Goal: Transaction & Acquisition: Purchase product/service

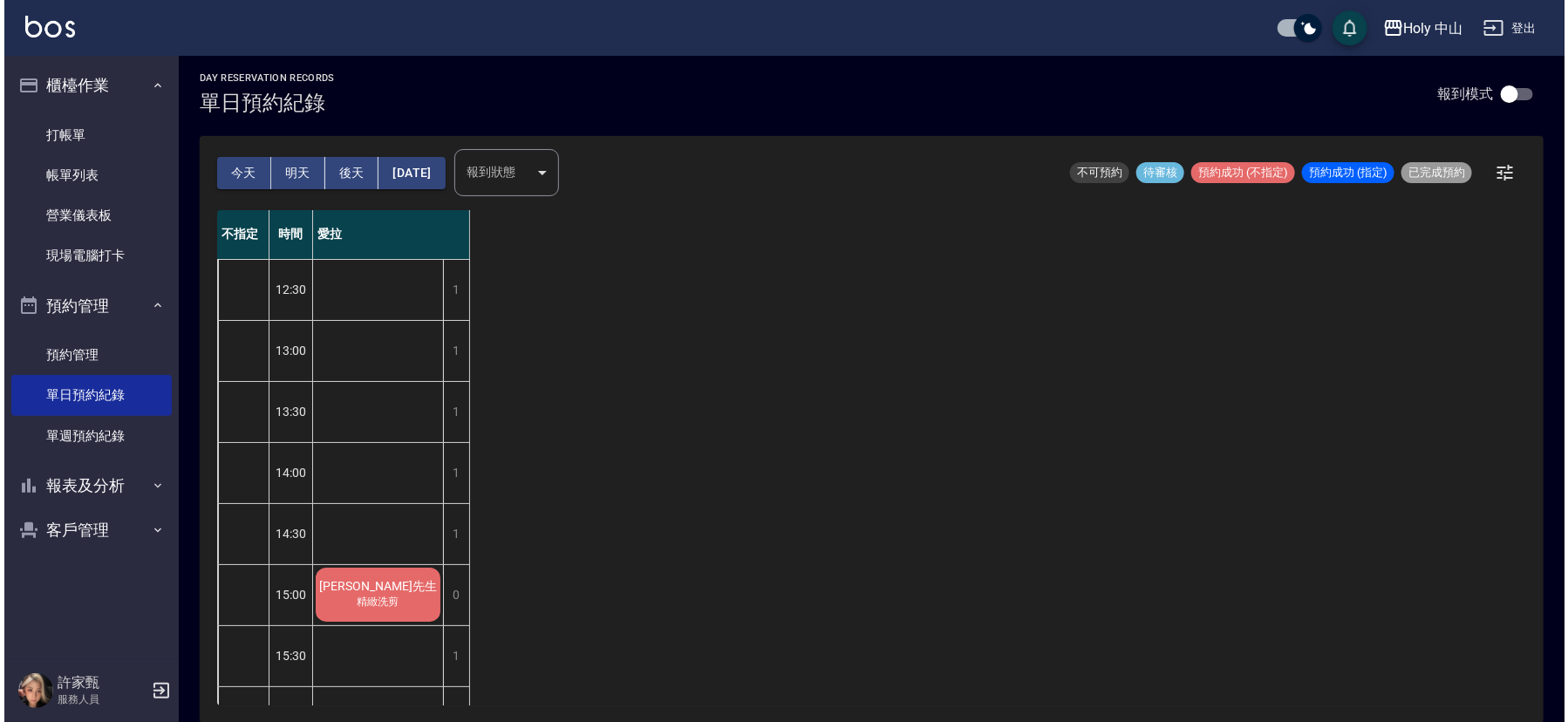
scroll to position [157, 0]
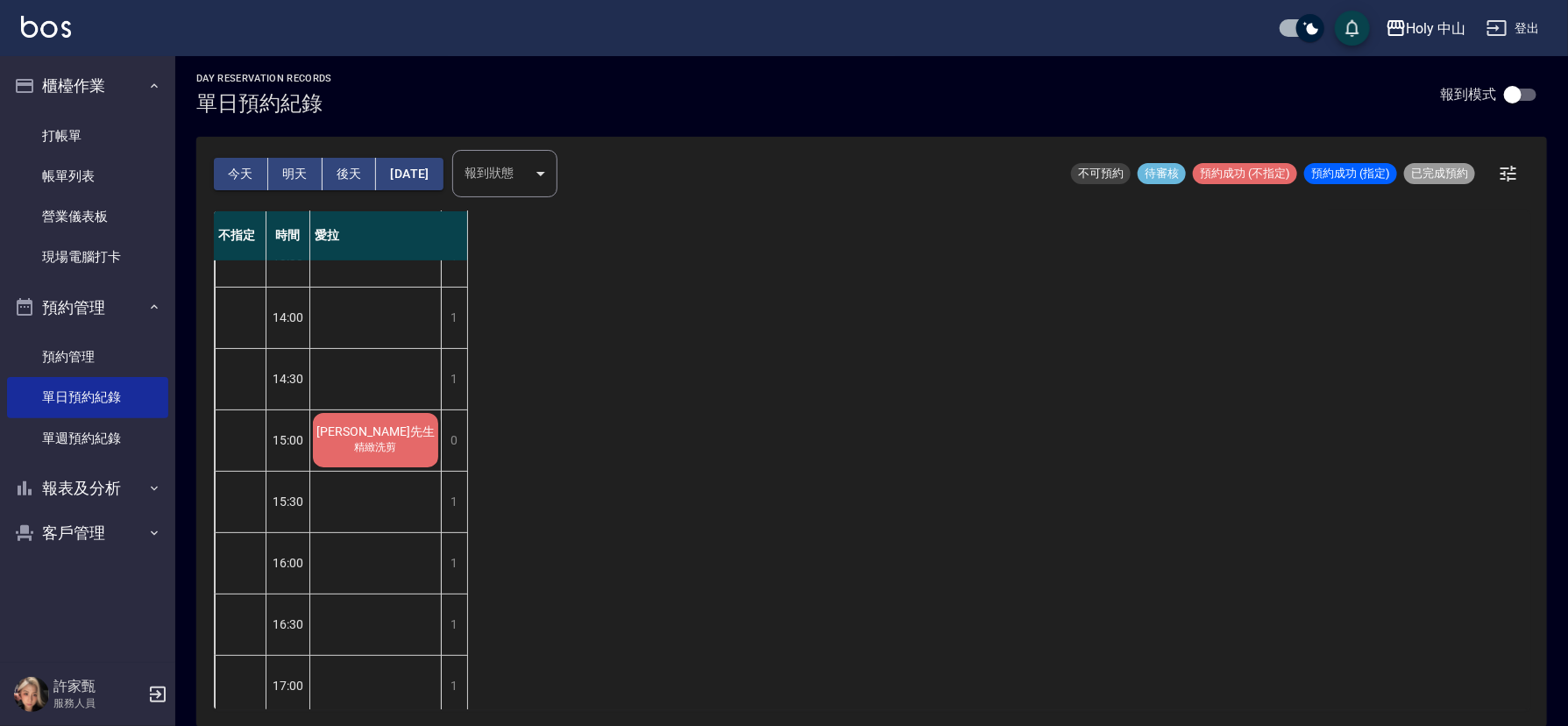
click at [366, 441] on span "精緻洗剪" at bounding box center [376, 447] width 49 height 15
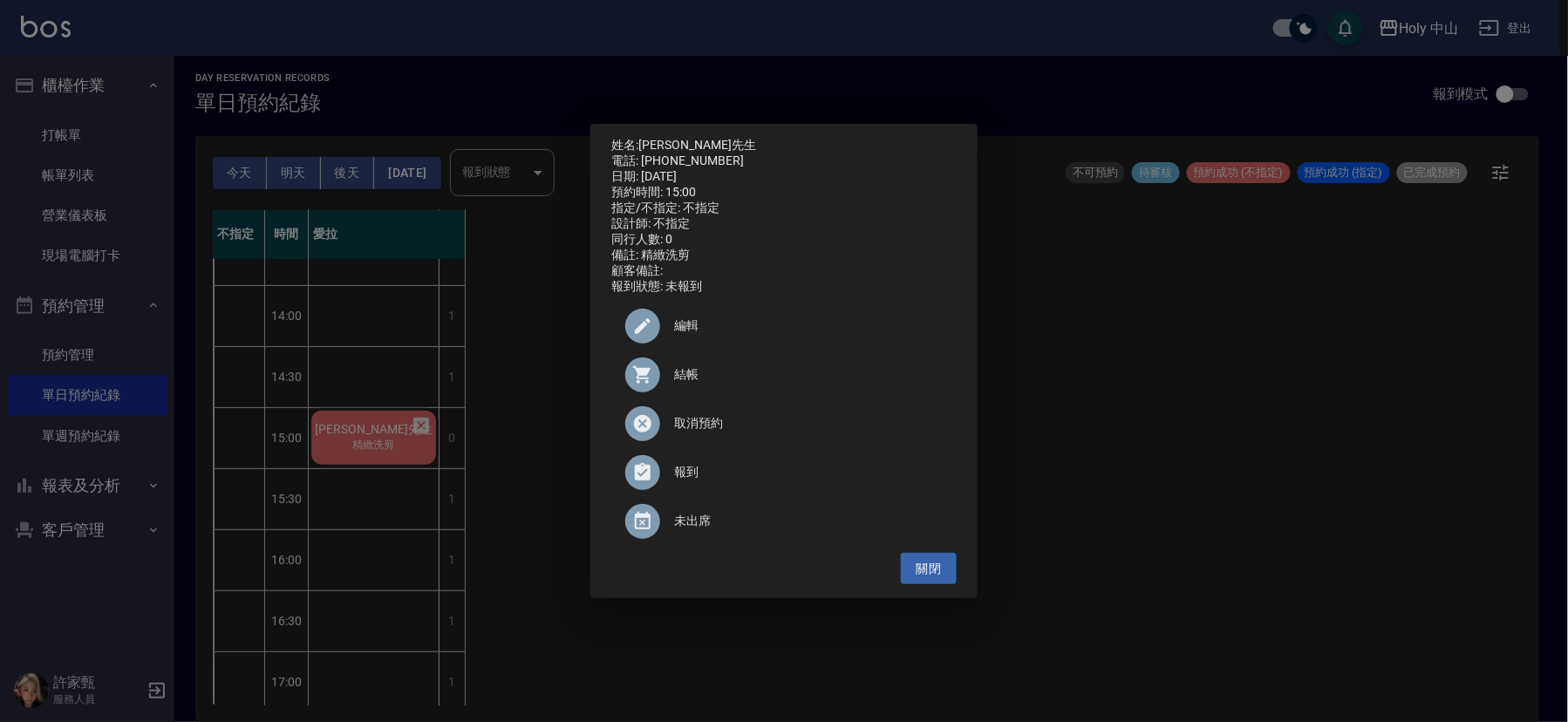
click at [685, 381] on span "結帳" at bounding box center [808, 374] width 268 height 18
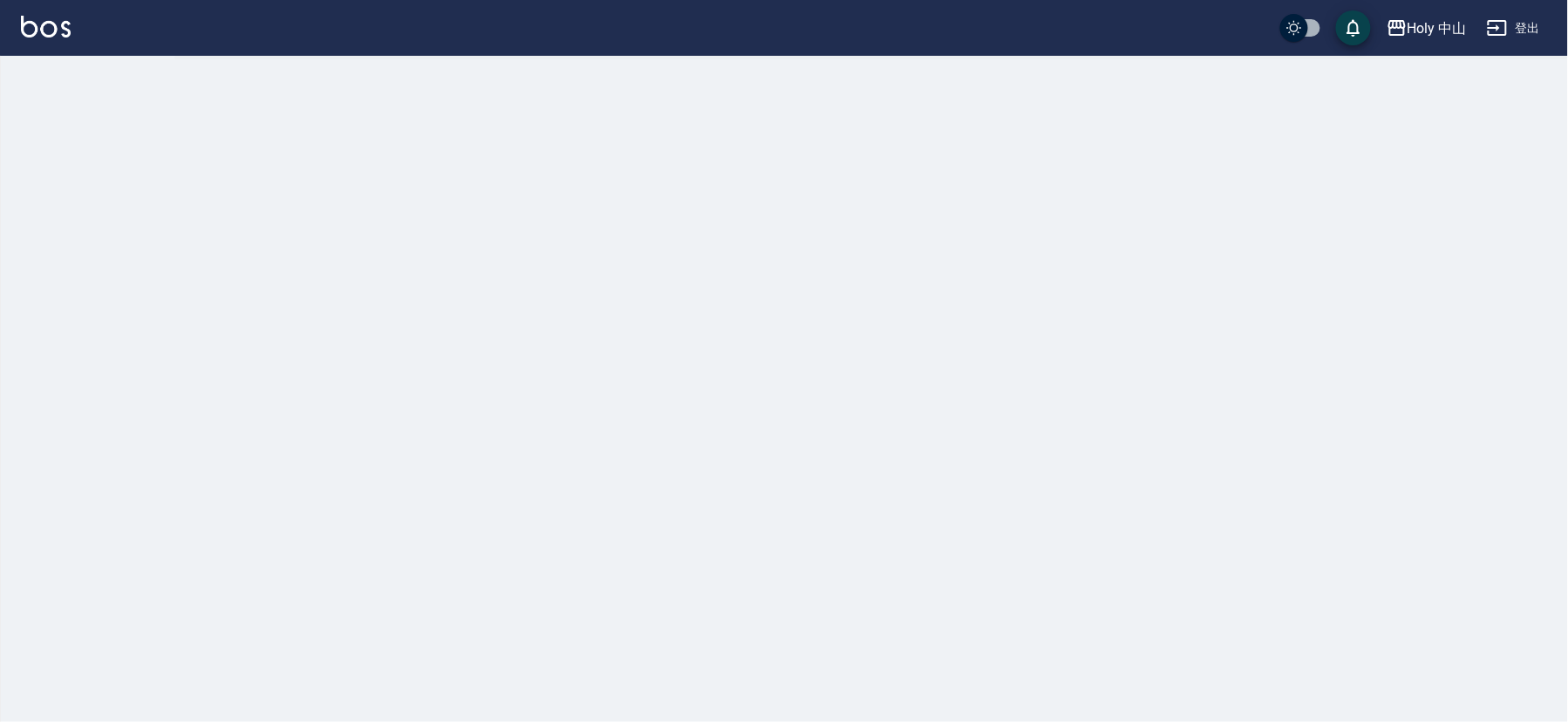
checkbox input "true"
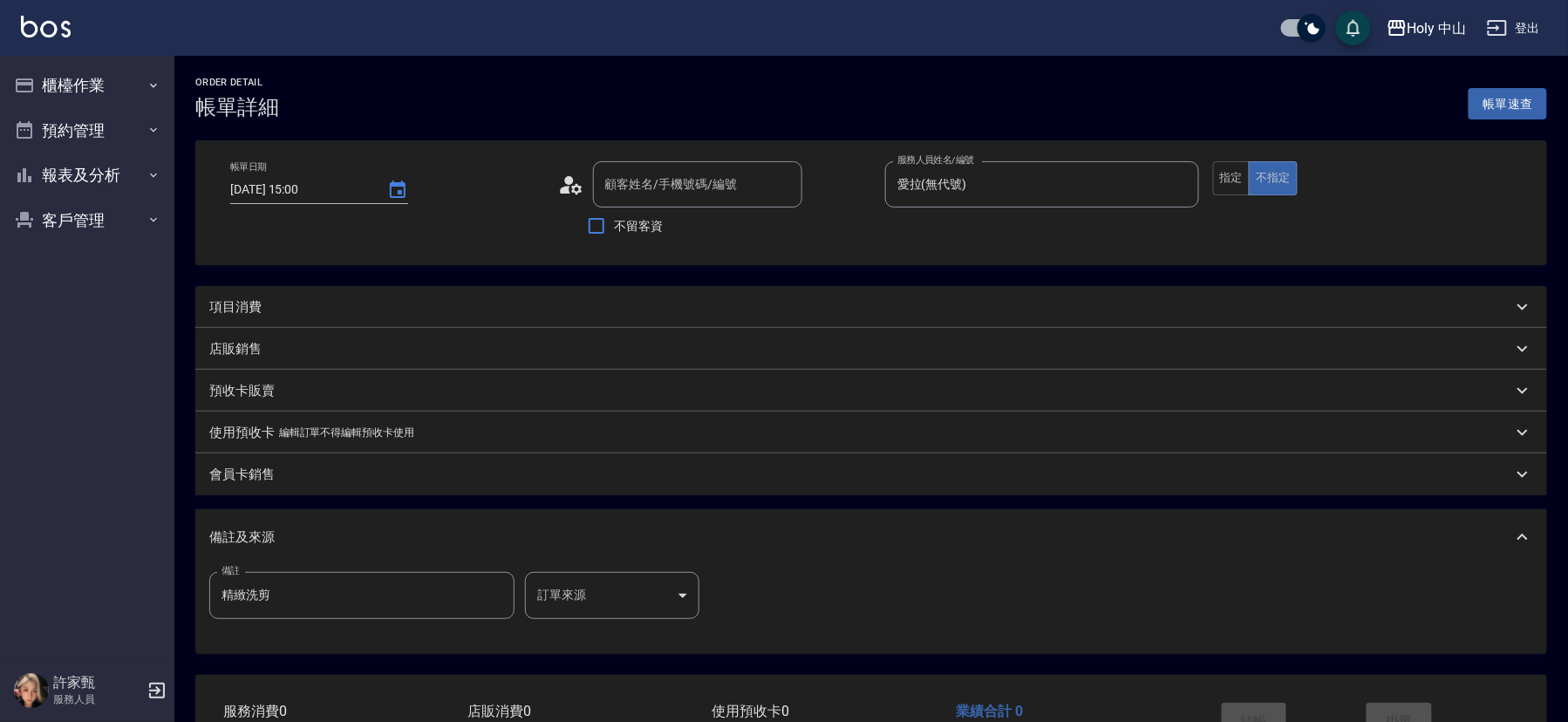
type input "2025/08/19 15:00"
type input "愛拉(無代號)"
type input "精緻洗剪"
click at [452, 296] on div "項目消費" at bounding box center [867, 307] width 1344 height 42
type input "林先生/0989234465/null"
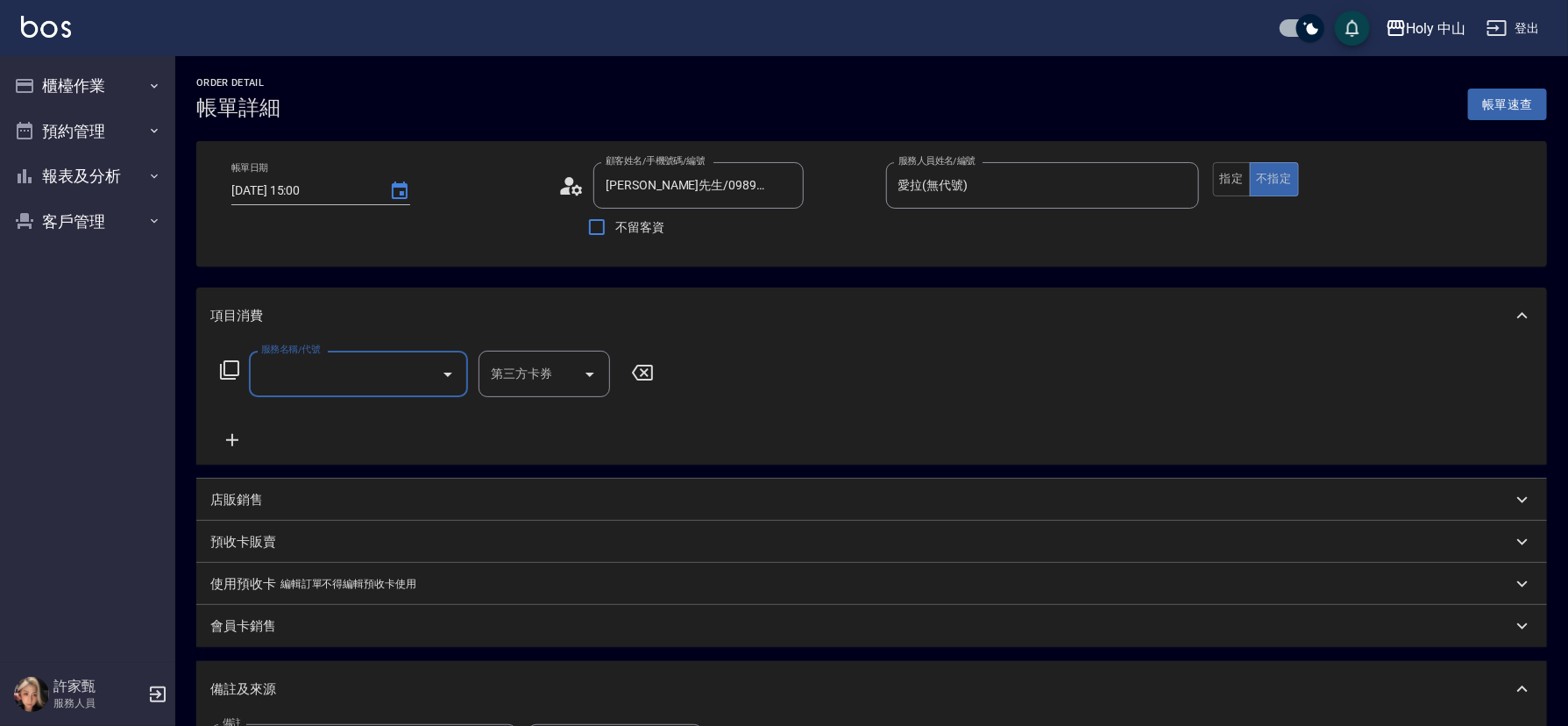
click at [305, 373] on input "服務名稱/代號" at bounding box center [345, 374] width 177 height 31
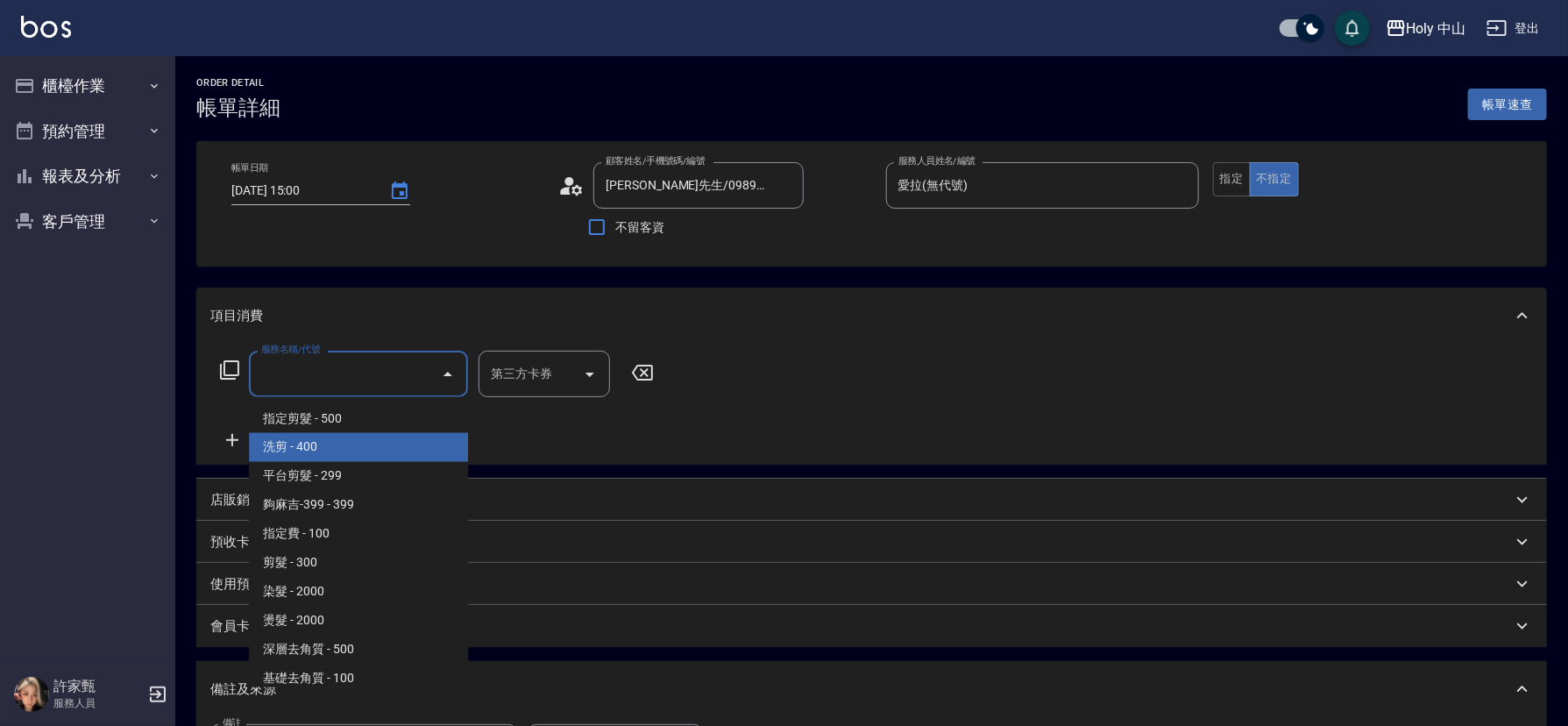
click at [295, 446] on span "洗剪 - 400" at bounding box center [359, 448] width 219 height 29
type input "洗剪(3)"
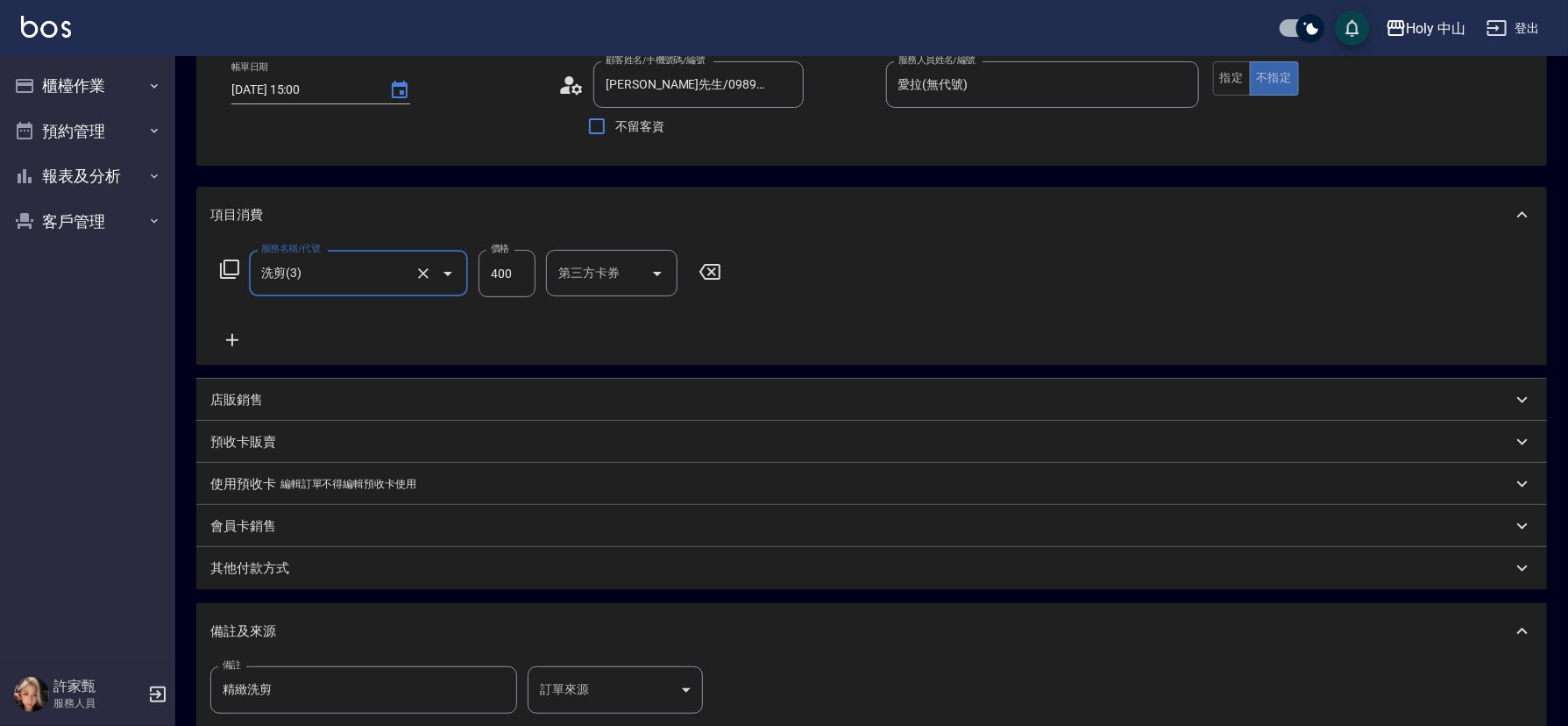
scroll to position [263, 0]
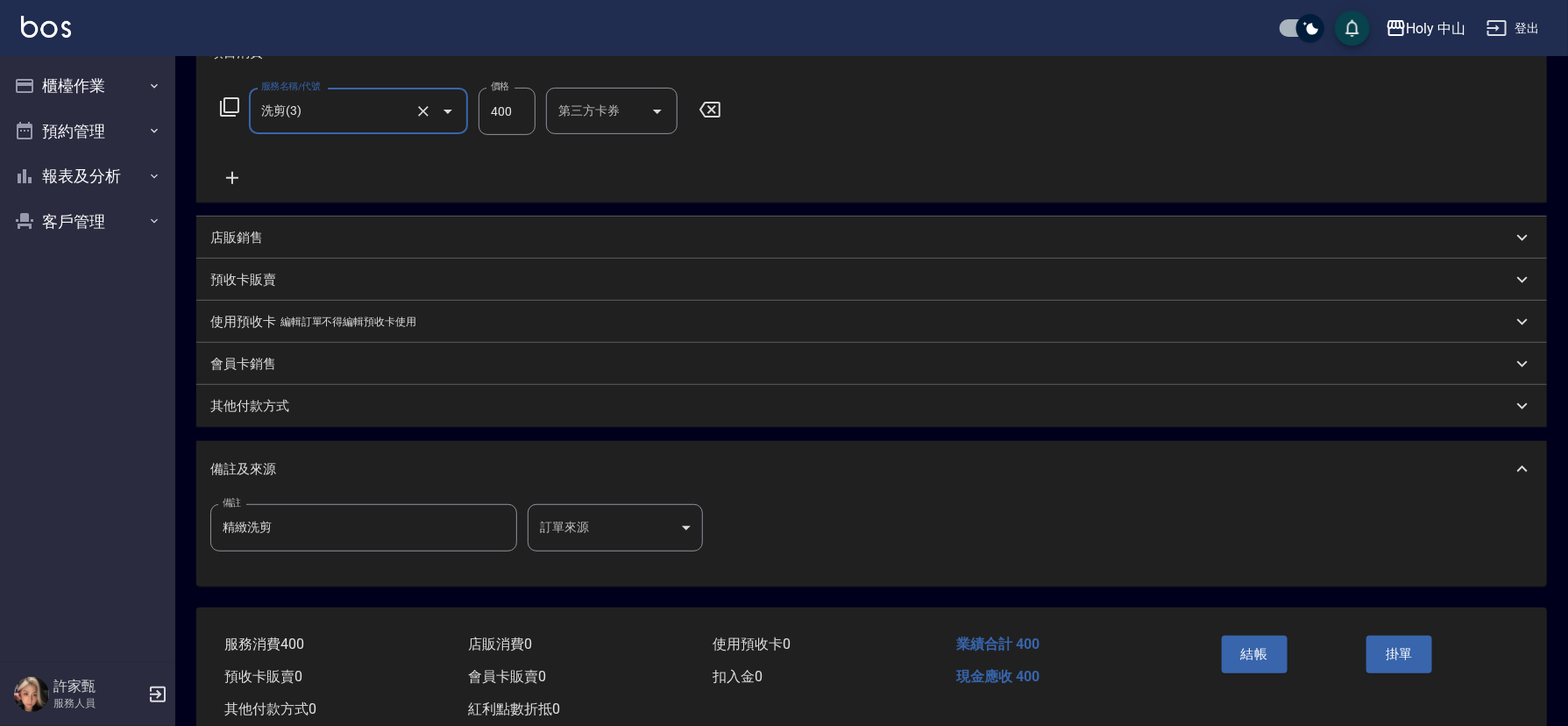
click at [640, 537] on body "Holy 中山 登出 櫃檯作業 打帳單 帳單列表 營業儀表板 現場電腦打卡 預約管理 預約管理 單日預約紀錄 單週預約紀錄 報表及分析 報表目錄 店家日報表 …" at bounding box center [784, 252] width 1568 height 1031
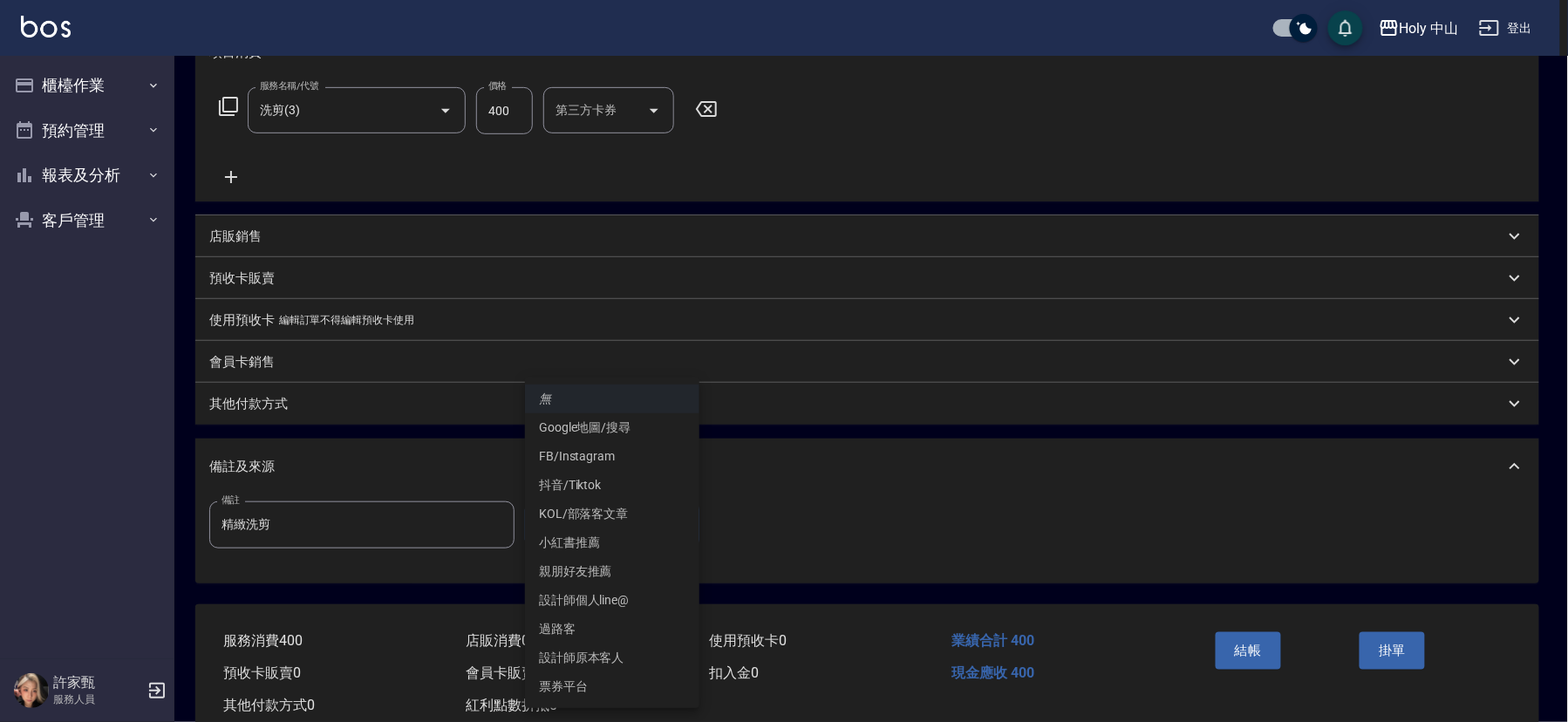
click at [625, 431] on li "Google地圖/搜尋" at bounding box center [611, 428] width 174 height 29
type input "Google地圖/搜尋"
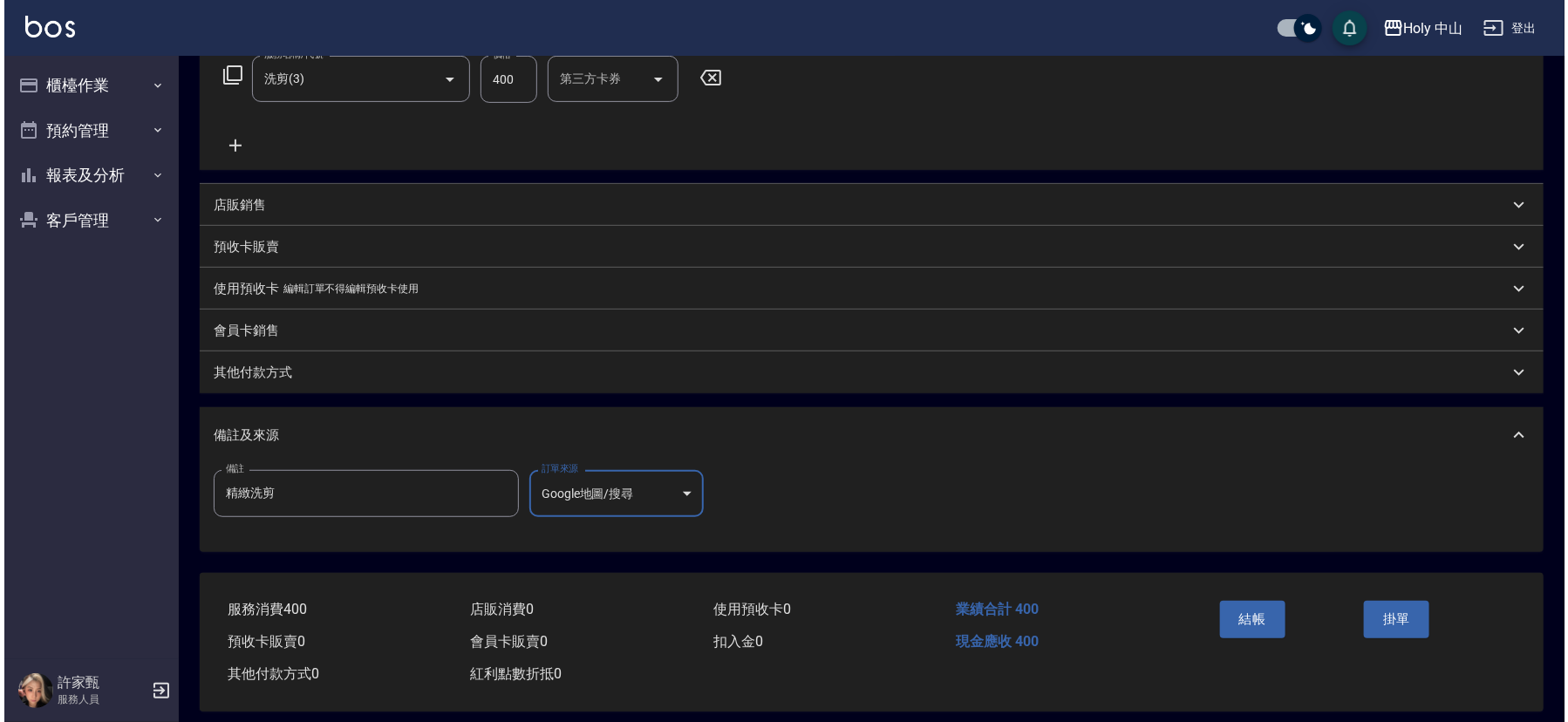
scroll to position [310, 0]
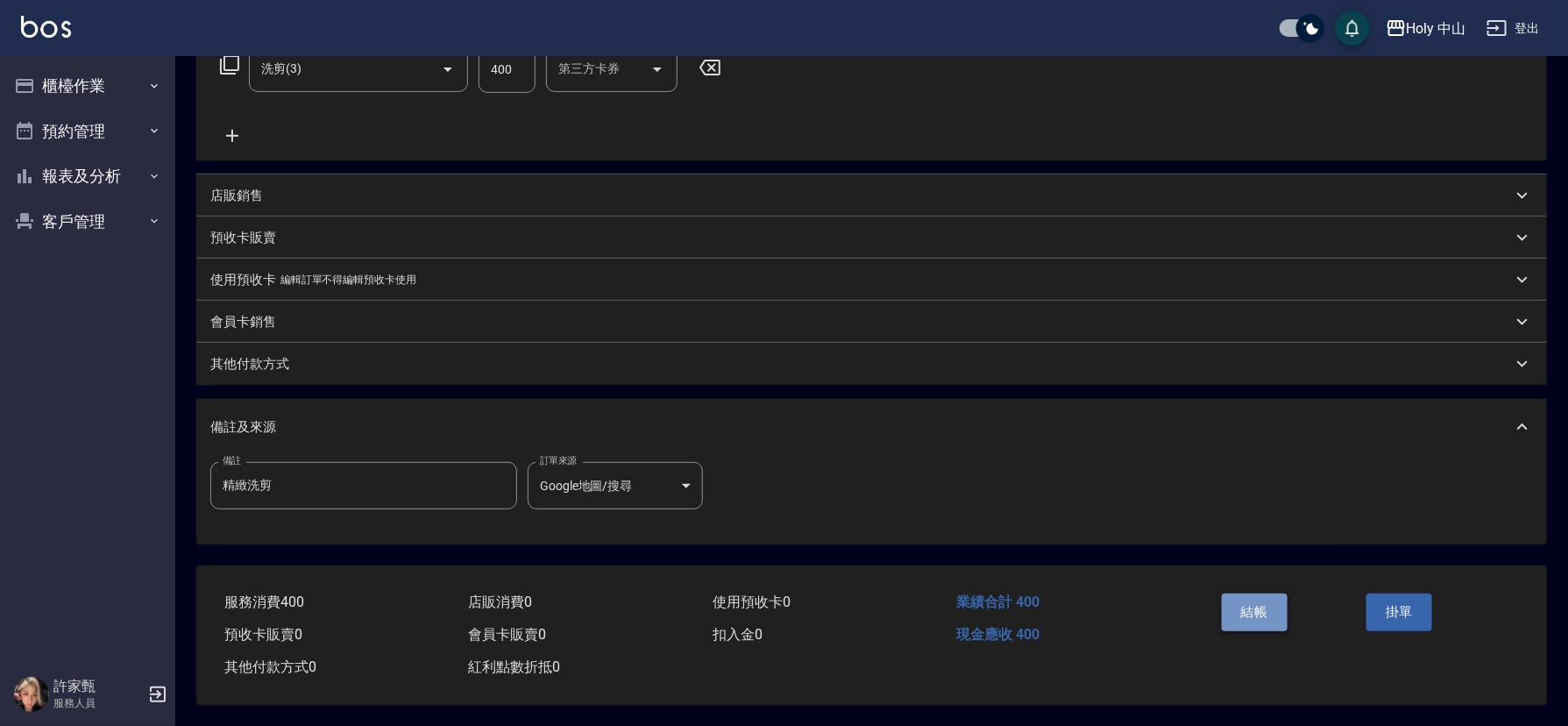
click at [1232, 604] on button "結帳" at bounding box center [1255, 612] width 66 height 37
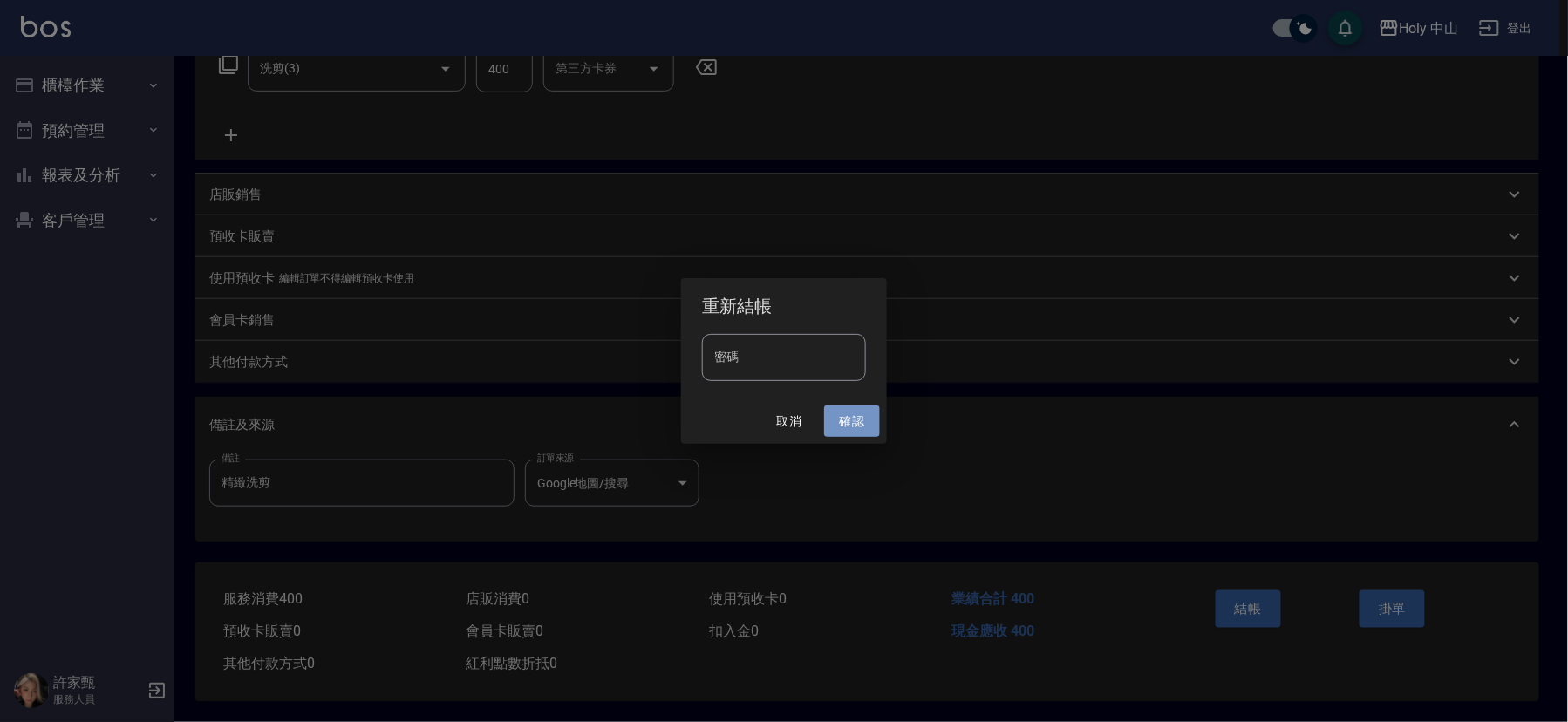
click at [840, 416] on button "確認" at bounding box center [852, 422] width 56 height 33
